Goal: Navigation & Orientation: Find specific page/section

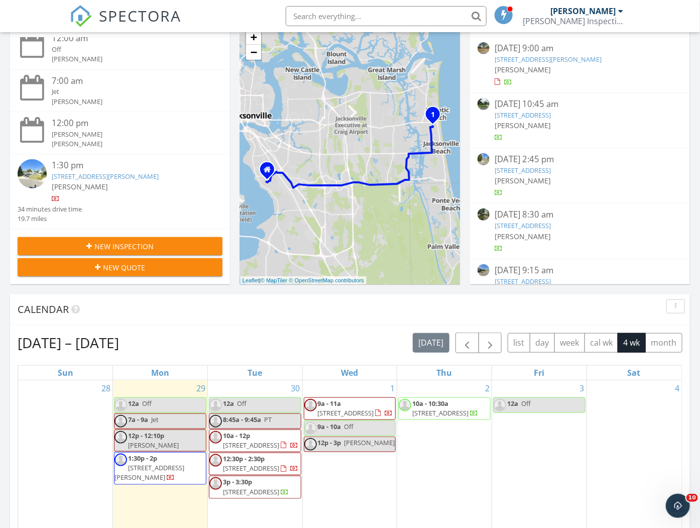
scroll to position [167, 0]
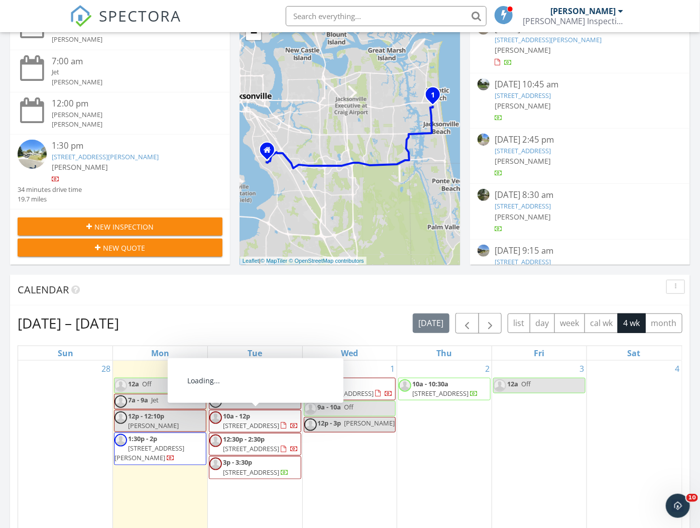
click at [278, 424] on span "638 Twilight Ln, St. Augustine 32095" at bounding box center [251, 425] width 56 height 9
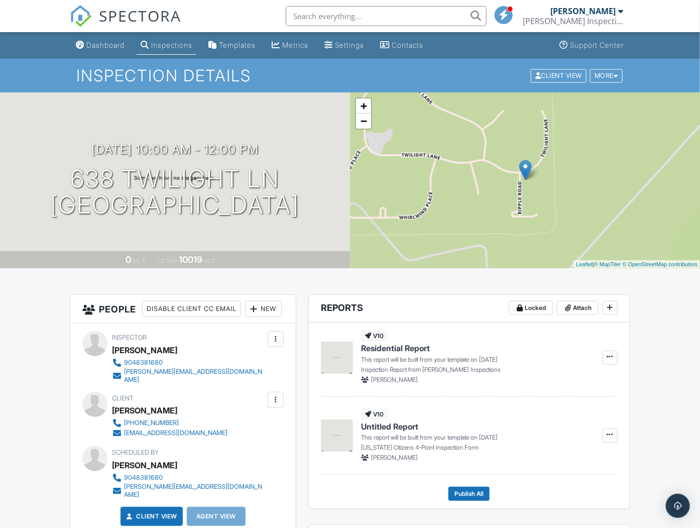
drag, startPoint x: 361, startPoint y: 483, endPoint x: 340, endPoint y: 234, distance: 249.5
click at [87, 53] on link "Dashboard" at bounding box center [100, 45] width 57 height 19
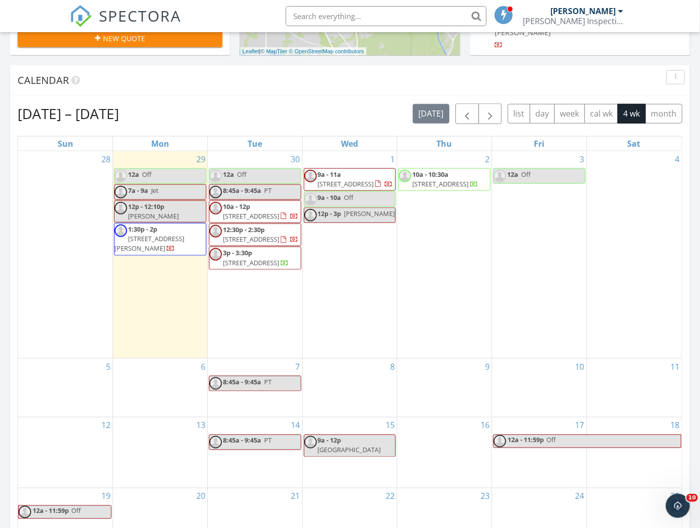
scroll to position [223, 0]
